Goal: Transaction & Acquisition: Purchase product/service

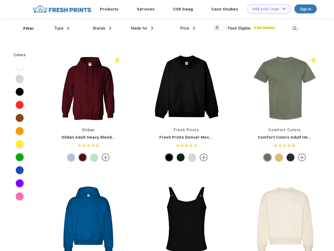
click at [267, 9] on link "Add your Logo Design Tool" at bounding box center [268, 8] width 43 height 9
click at [0, 0] on div "Design Tool" at bounding box center [0, 0] width 0 height 0
click at [281, 9] on link "Add your Logo Design Tool" at bounding box center [268, 8] width 43 height 9
click at [25, 29] on div "Filter" at bounding box center [28, 29] width 11 height 6
click at [62, 28] on span "Type" at bounding box center [58, 28] width 9 height 5
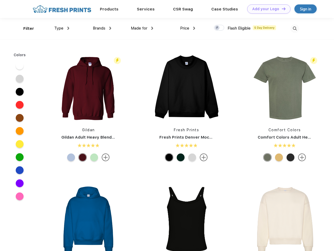
click at [102, 28] on span "Brands" at bounding box center [99, 28] width 13 height 5
click at [142, 28] on span "Made for" at bounding box center [139, 28] width 17 height 5
click at [188, 28] on span "Price" at bounding box center [184, 28] width 9 height 5
click at [219, 28] on div at bounding box center [219, 28] width 10 height 6
click at [217, 28] on input "checkbox" at bounding box center [215, 26] width 3 height 3
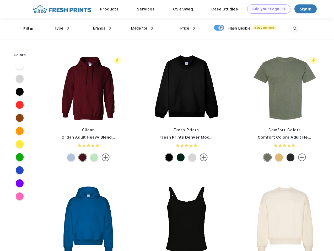
click at [294, 29] on img at bounding box center [294, 28] width 9 height 9
